Goal: Information Seeking & Learning: Stay updated

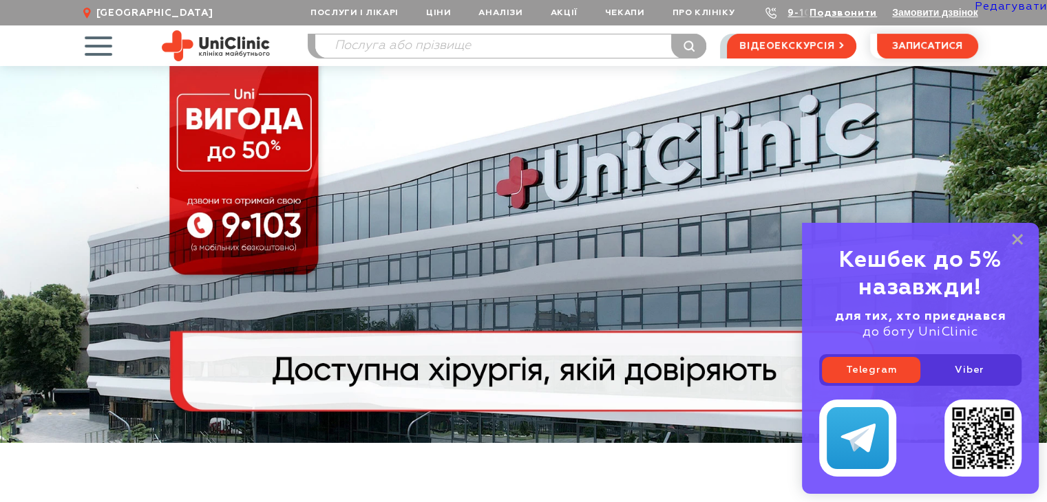
click at [1020, 246] on div "Кешбек до 5% назавжди! для тих, хто приєднався до боту UniClinic Telegram Viber" at bounding box center [920, 358] width 237 height 271
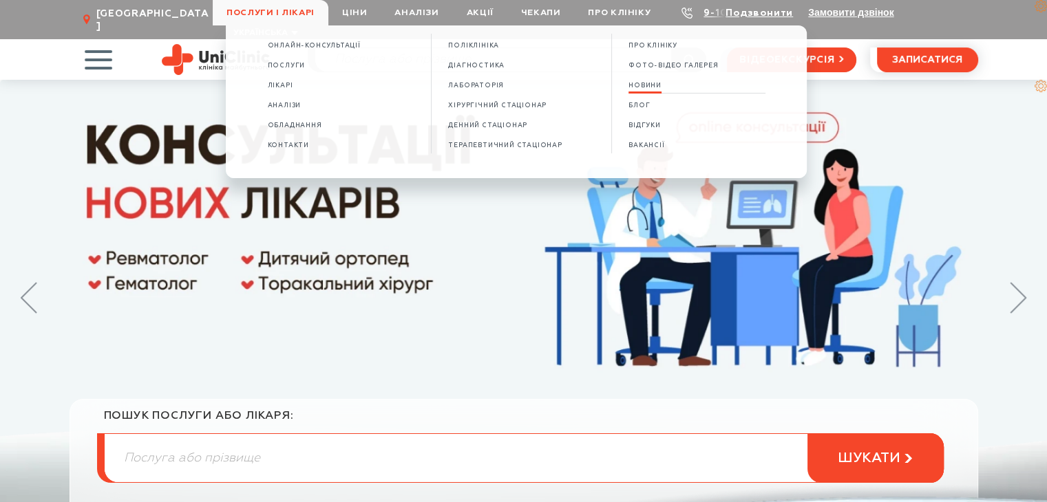
click at [650, 86] on span "НОВИНИ" at bounding box center [644, 86] width 33 height 8
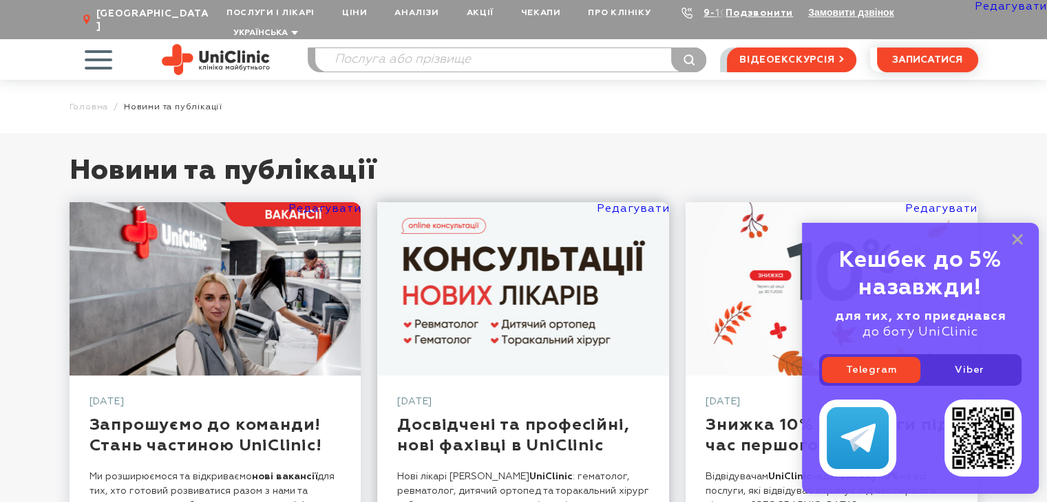
drag, startPoint x: 1017, startPoint y: 240, endPoint x: 483, endPoint y: 294, distance: 536.8
click at [1017, 240] on icon at bounding box center [1017, 240] width 11 height 12
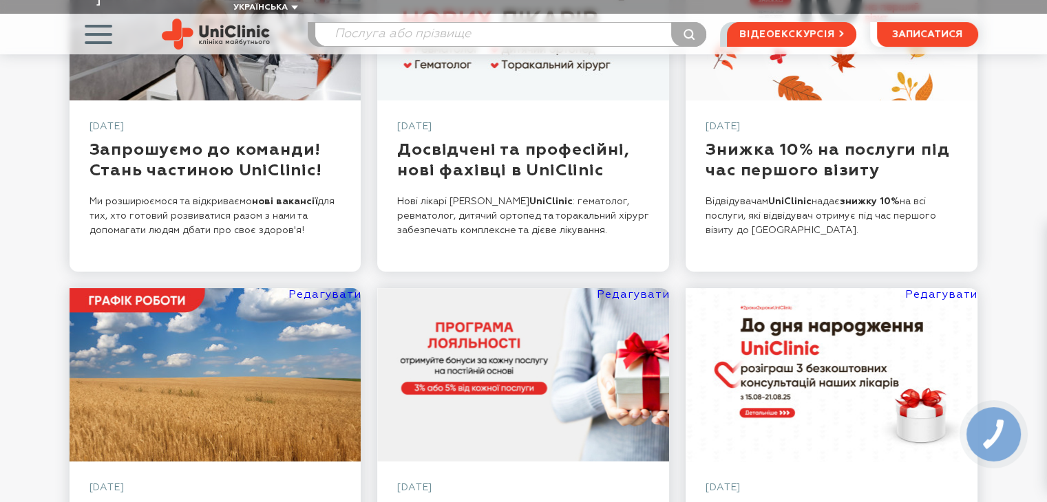
scroll to position [69, 0]
